Goal: Task Accomplishment & Management: Complete application form

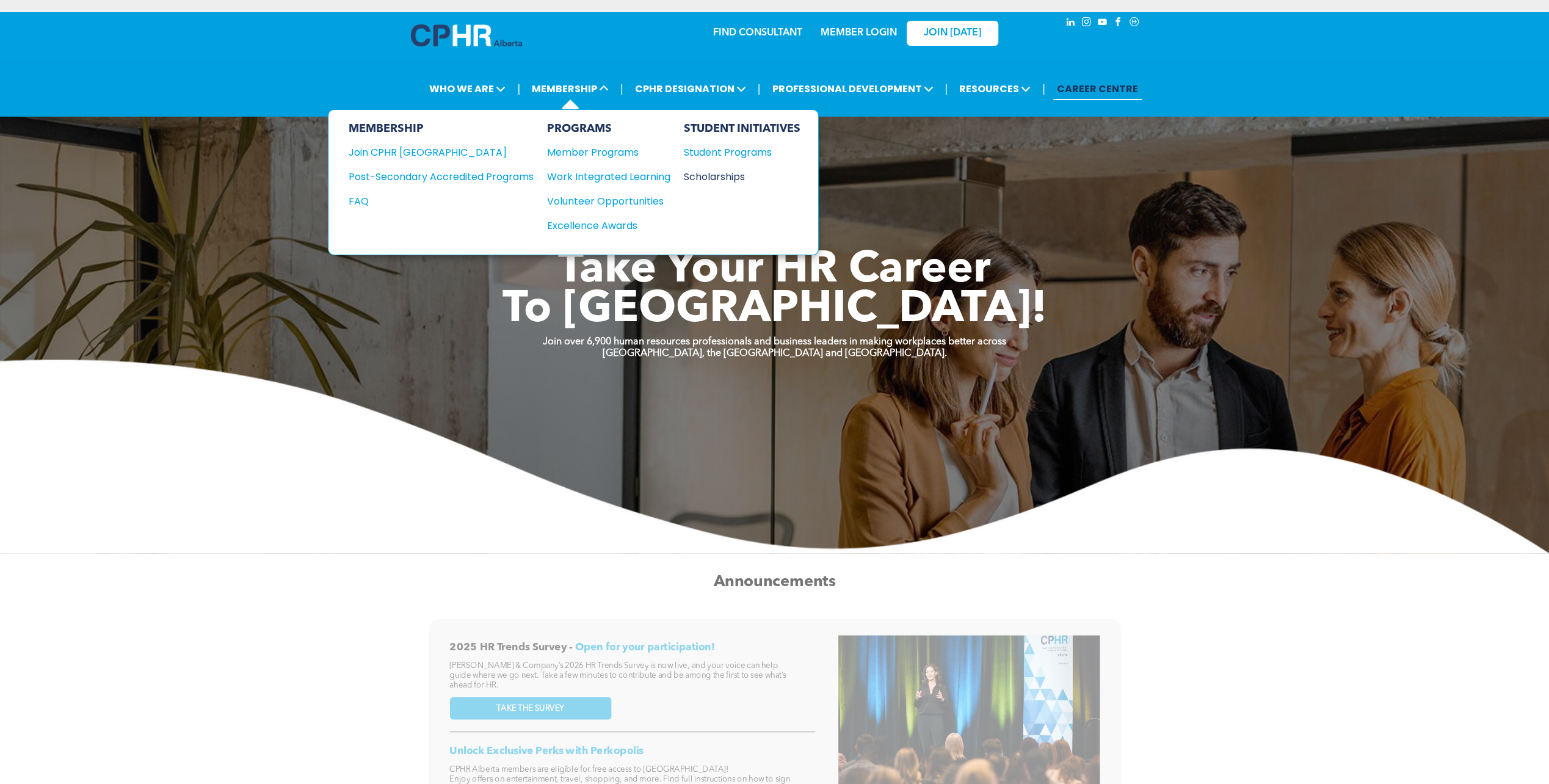
click at [735, 174] on div "Scholarships" at bounding box center [735, 177] width 105 height 15
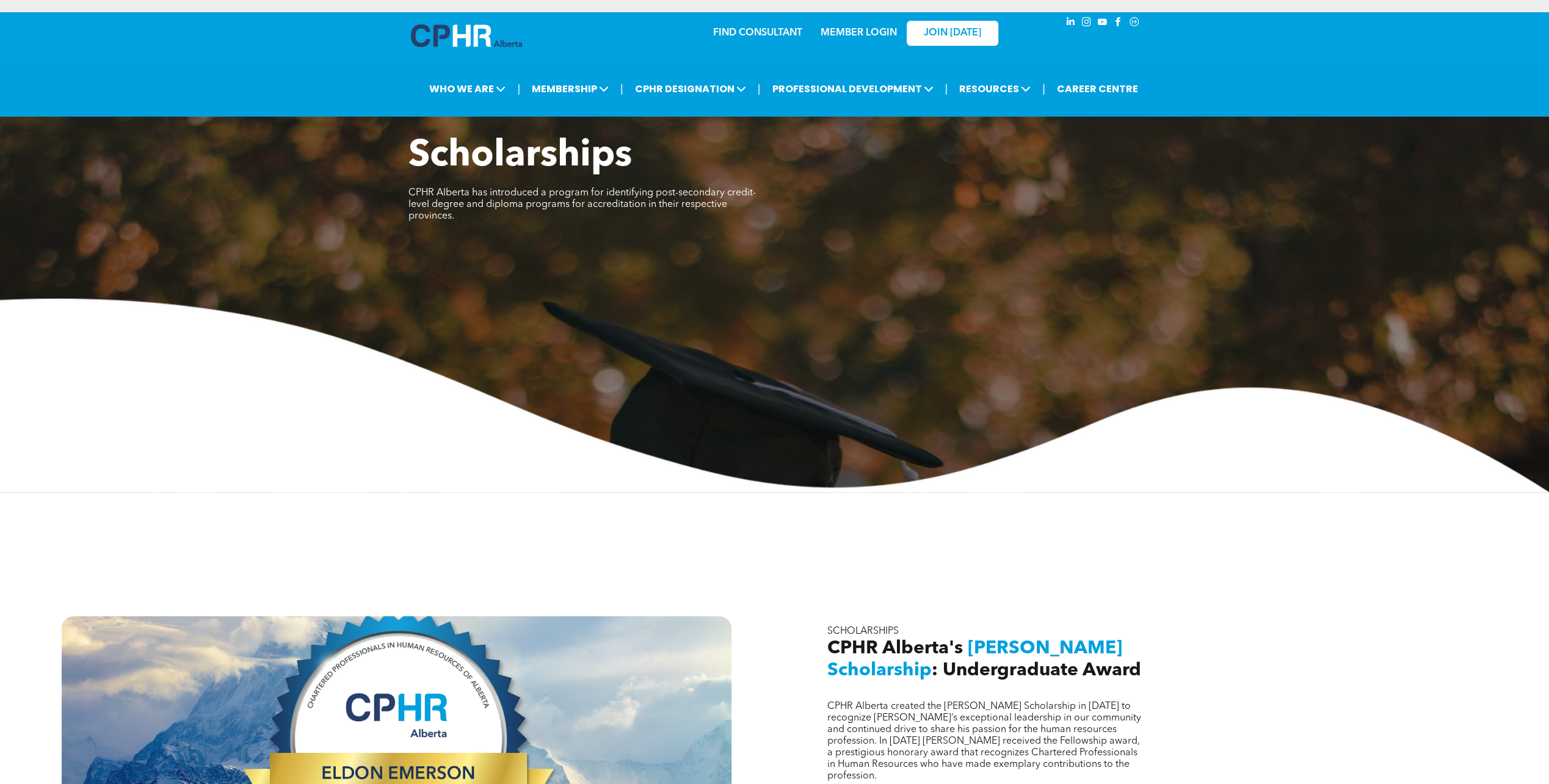
scroll to position [305, 0]
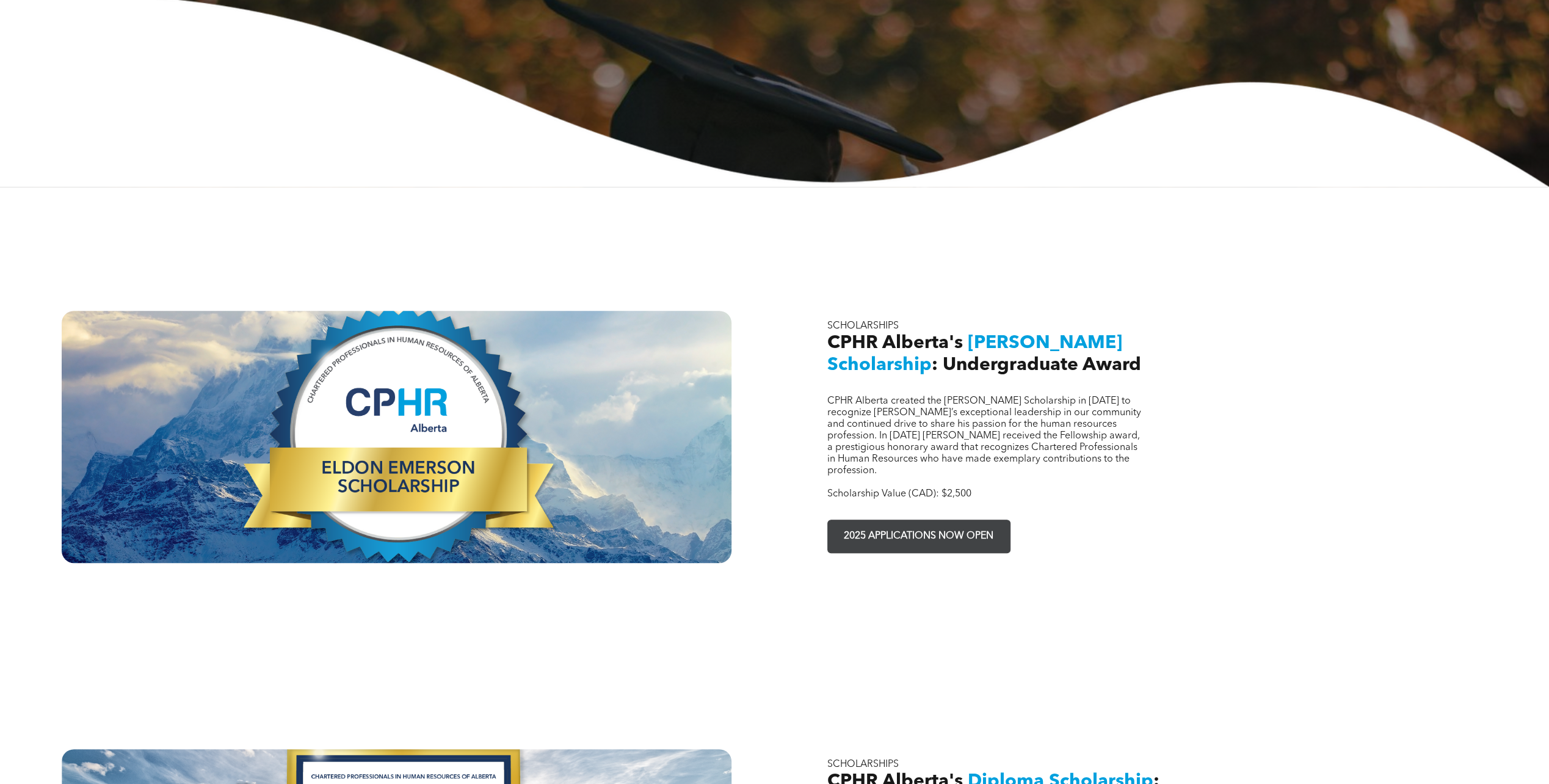
click at [887, 525] on span "2025 APPLICATIONS NOW OPEN" at bounding box center [918, 535] width 158 height 24
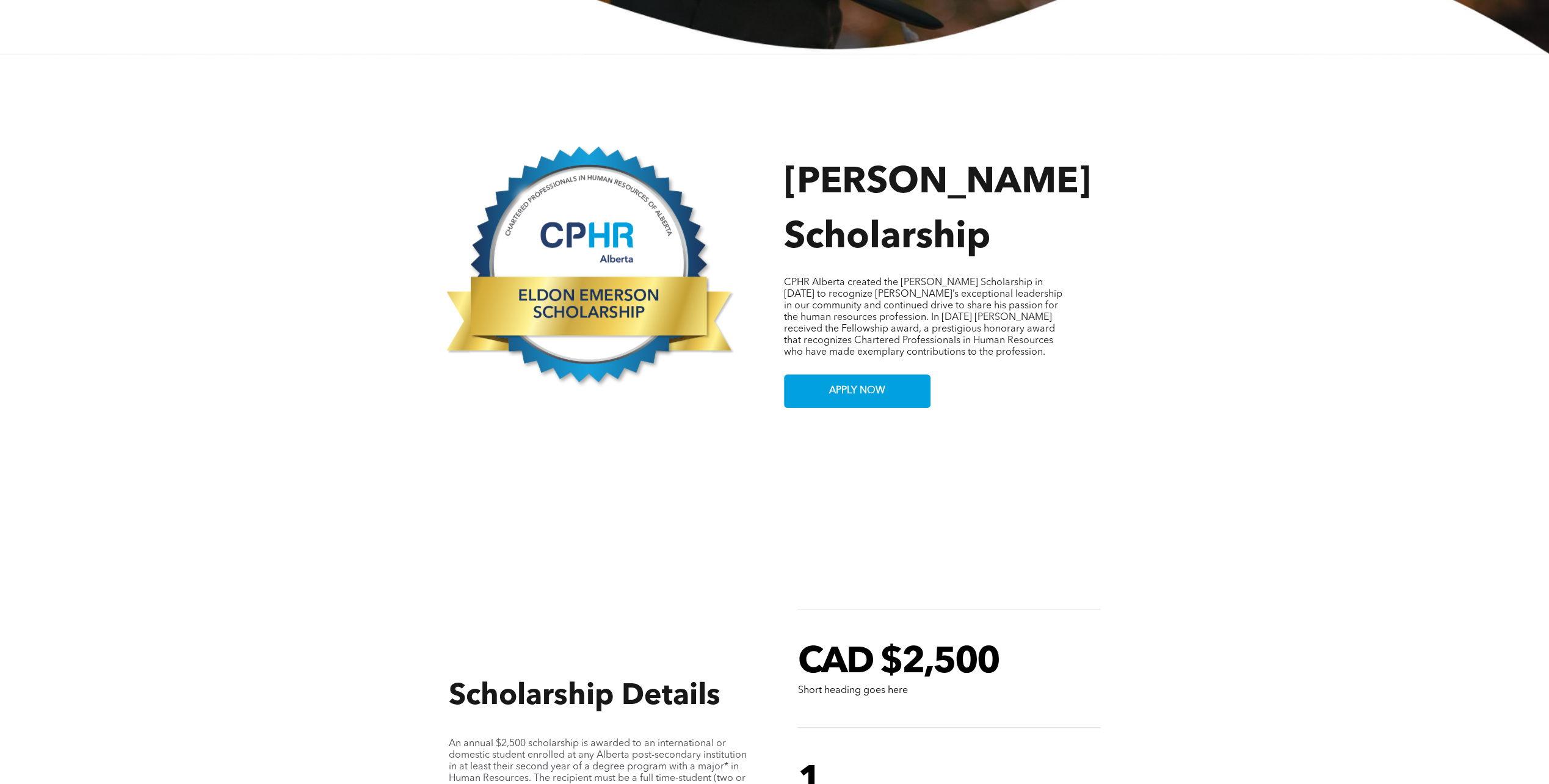
scroll to position [672, 0]
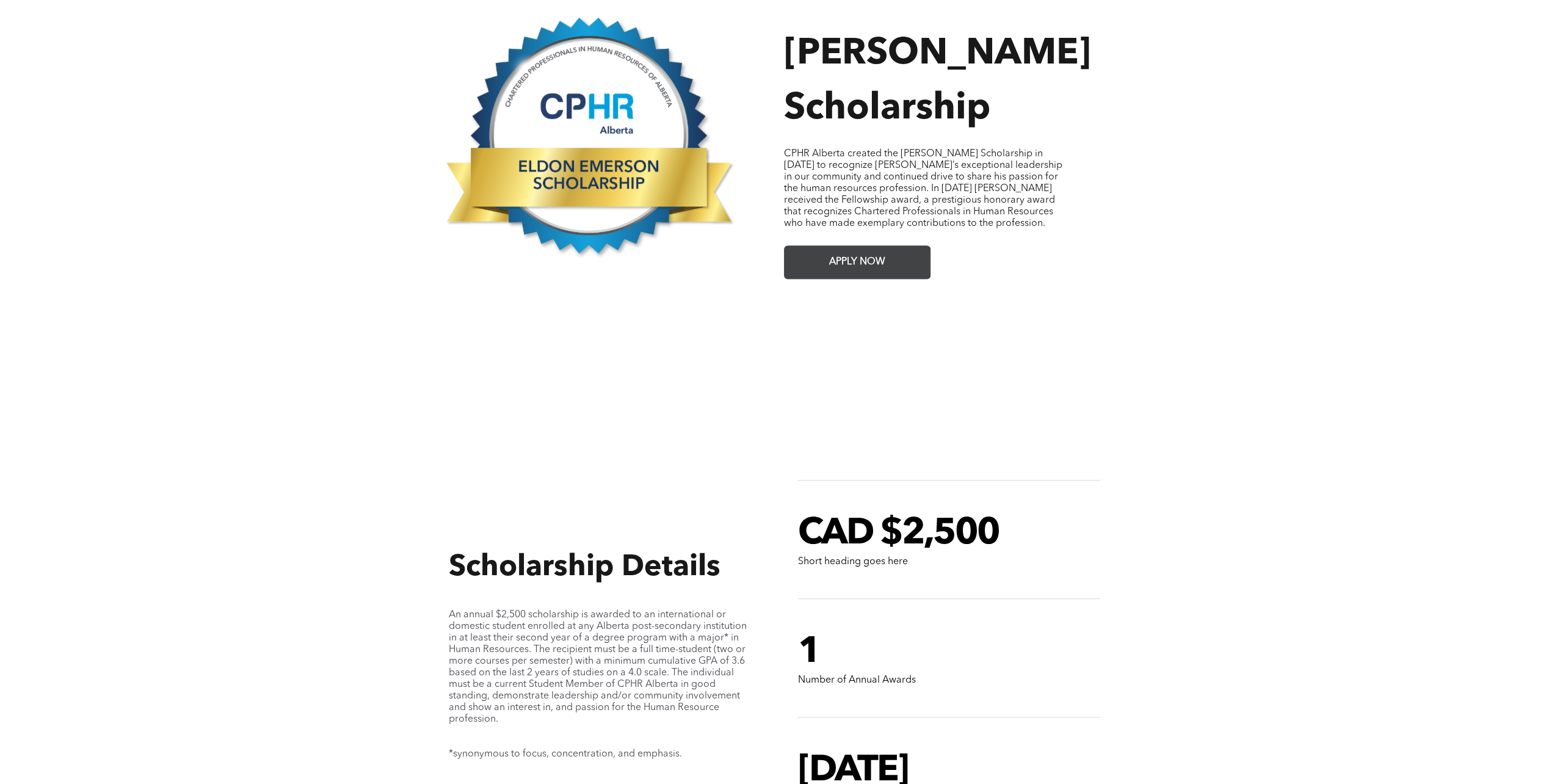
click at [824, 252] on link "APPLY NOW" at bounding box center [858, 262] width 147 height 34
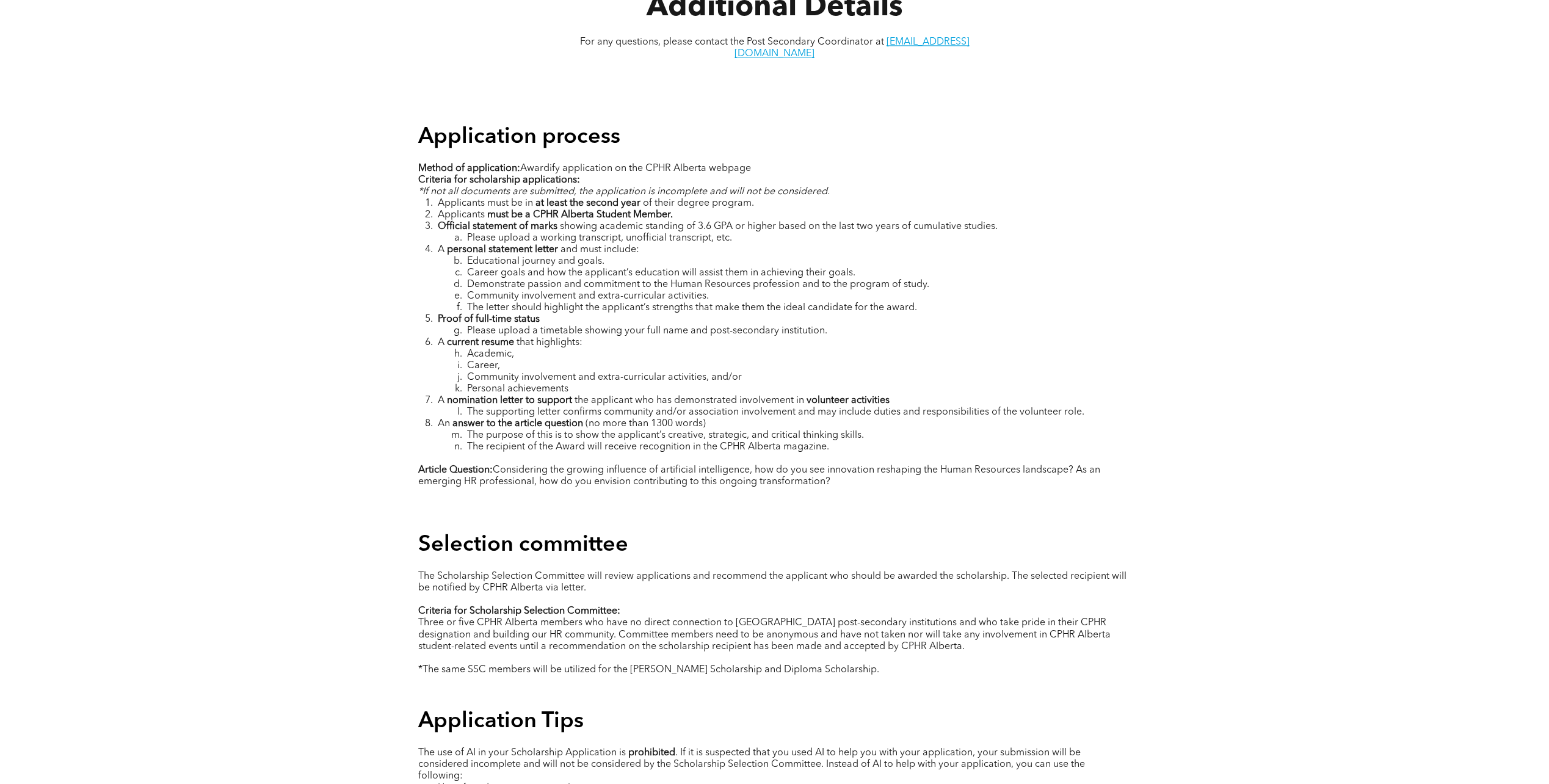
scroll to position [1709, 0]
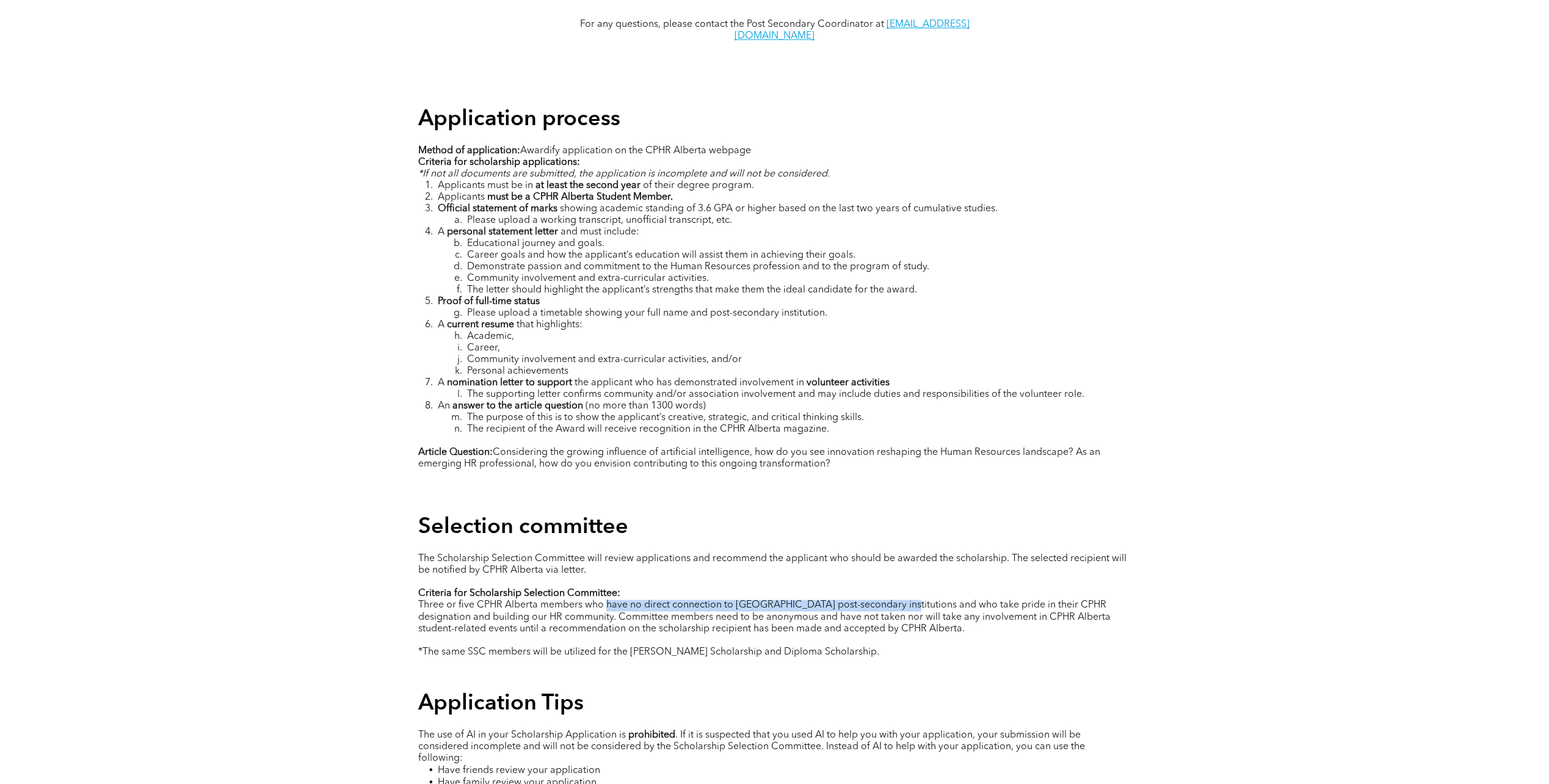
drag, startPoint x: 606, startPoint y: 590, endPoint x: 893, endPoint y: 592, distance: 287.0
click at [893, 600] on span "Three or five CPHR Alberta members who have no direct connection to [GEOGRAPHIC…" at bounding box center [765, 616] width 693 height 33
copy span "have no direct connection to [GEOGRAPHIC_DATA] post-secondary institutions"
